Goal: Task Accomplishment & Management: Manage account settings

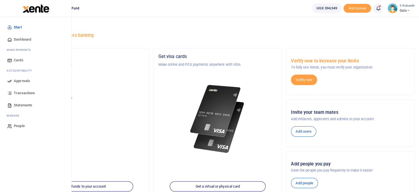
click at [23, 81] on span "Approvals" at bounding box center [22, 81] width 16 height 6
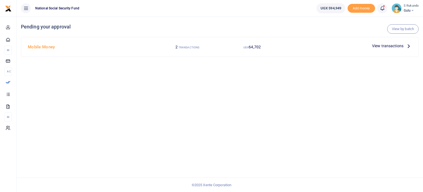
click at [402, 46] on span "View transactions" at bounding box center [387, 46] width 31 height 6
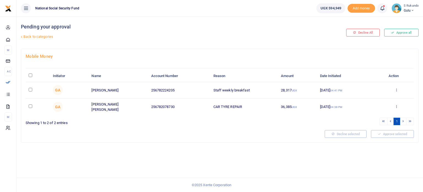
click at [31, 75] on input "\a \a : activate to sort column descending" at bounding box center [31, 75] width 4 height 4
checkbox input "true"
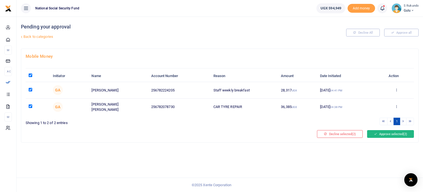
click at [394, 131] on button "Approve selected (2)" at bounding box center [390, 134] width 47 height 8
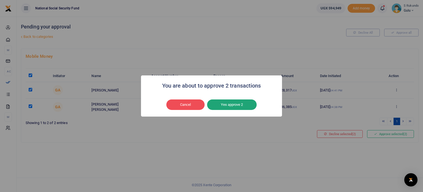
click at [225, 101] on button "Yes approve 2" at bounding box center [232, 104] width 50 height 10
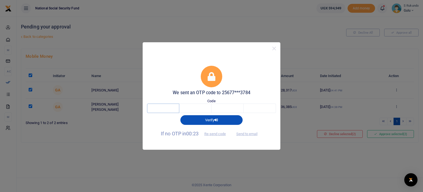
click at [178, 109] on input "text" at bounding box center [163, 107] width 32 height 9
type input "4"
type input "8"
type input "9"
type input "8"
